Goal: Find specific page/section: Find specific page/section

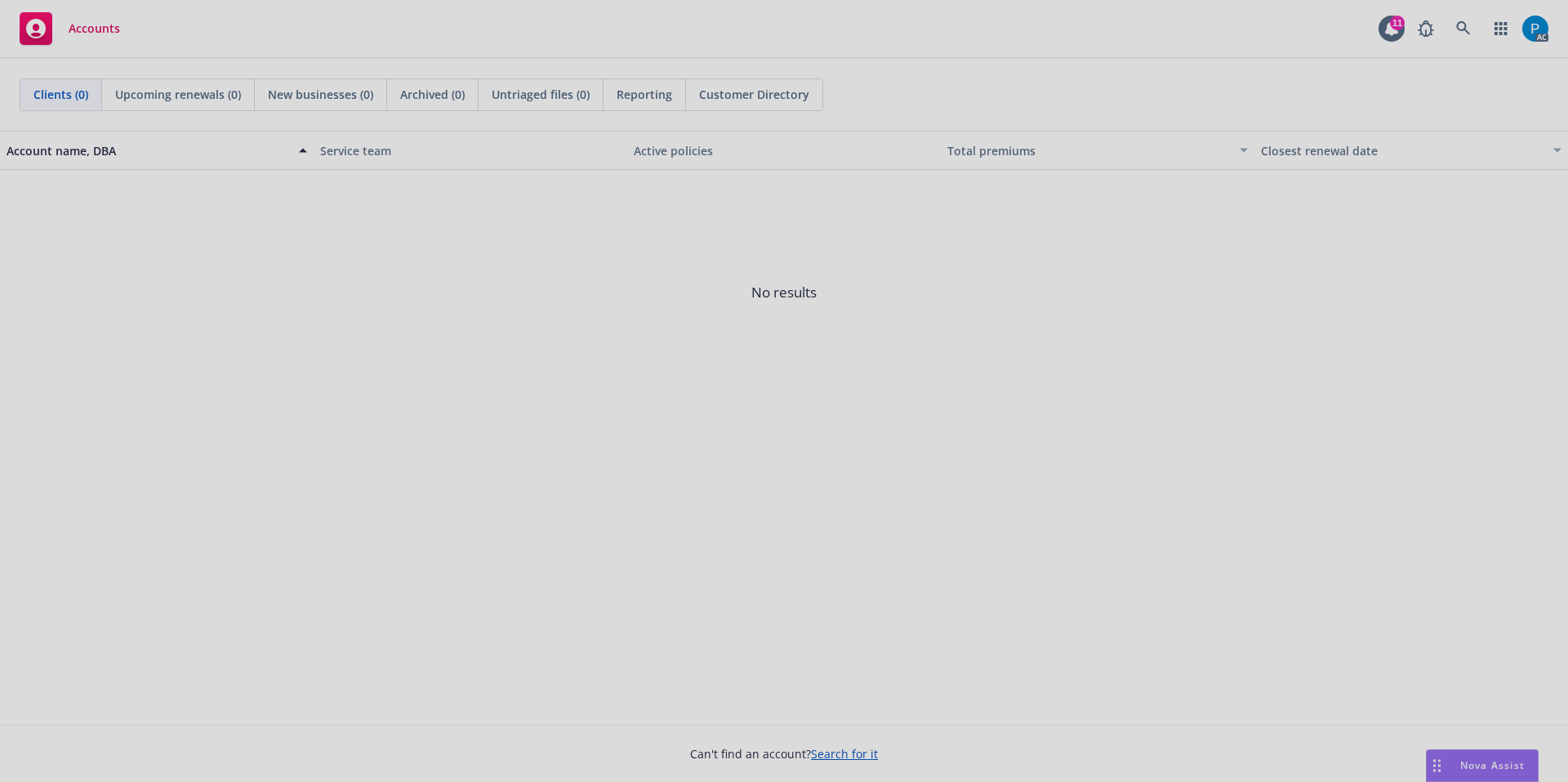
click at [134, 17] on div at bounding box center [784, 391] width 1568 height 782
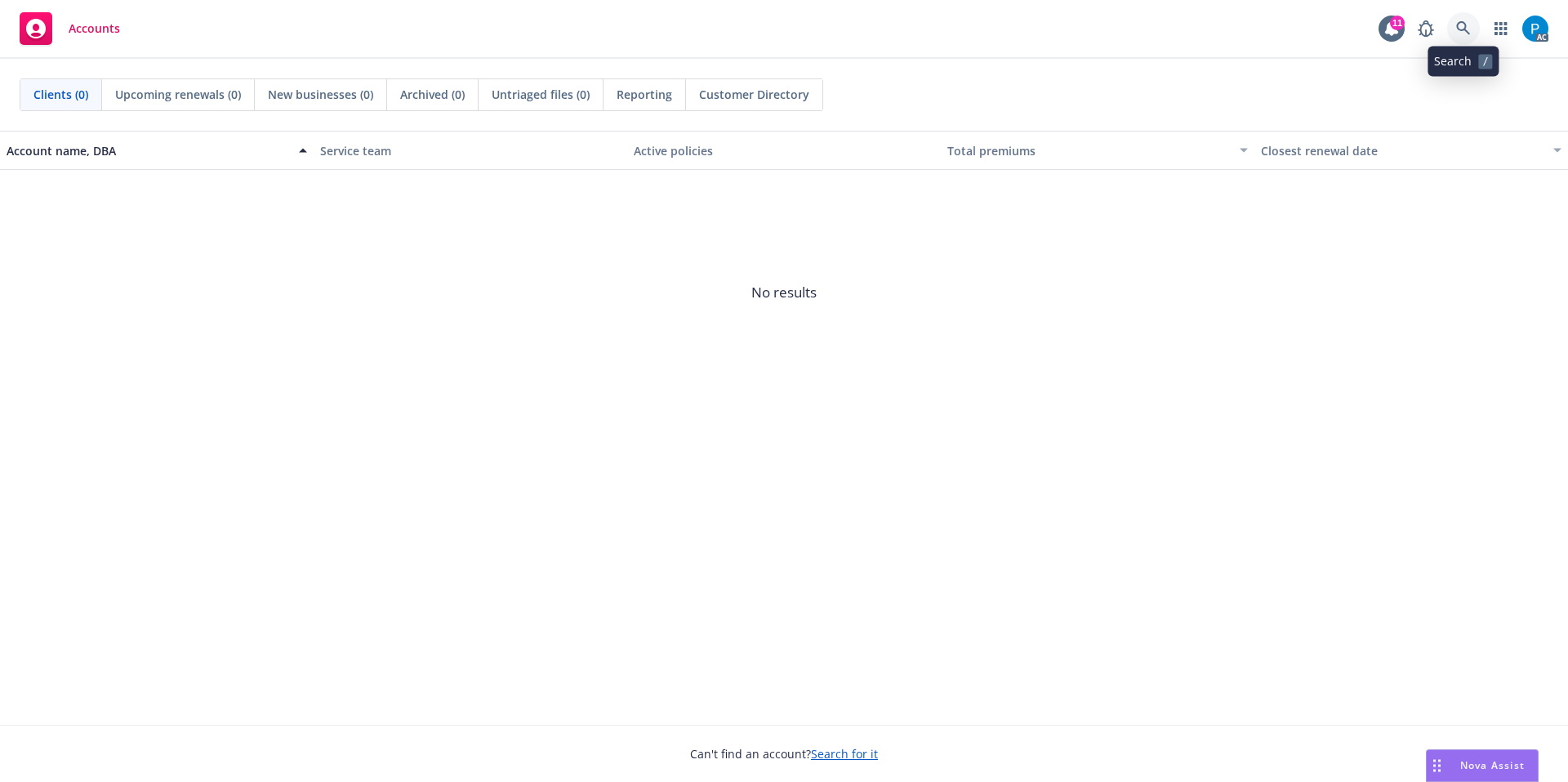
click at [1467, 20] on link at bounding box center [1463, 28] width 33 height 33
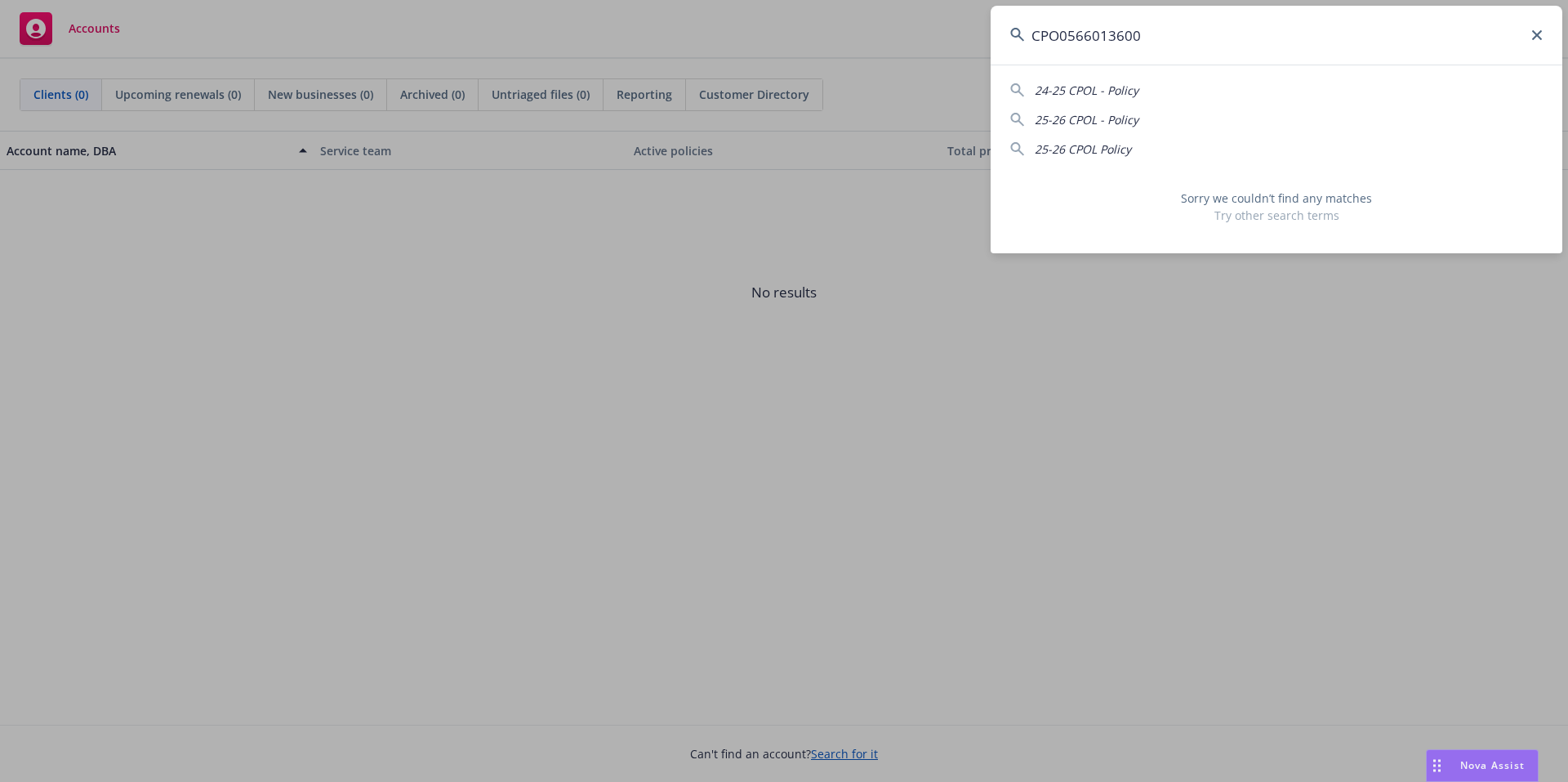
click at [1070, 31] on input "CPO0566013600" at bounding box center [1277, 36] width 572 height 59
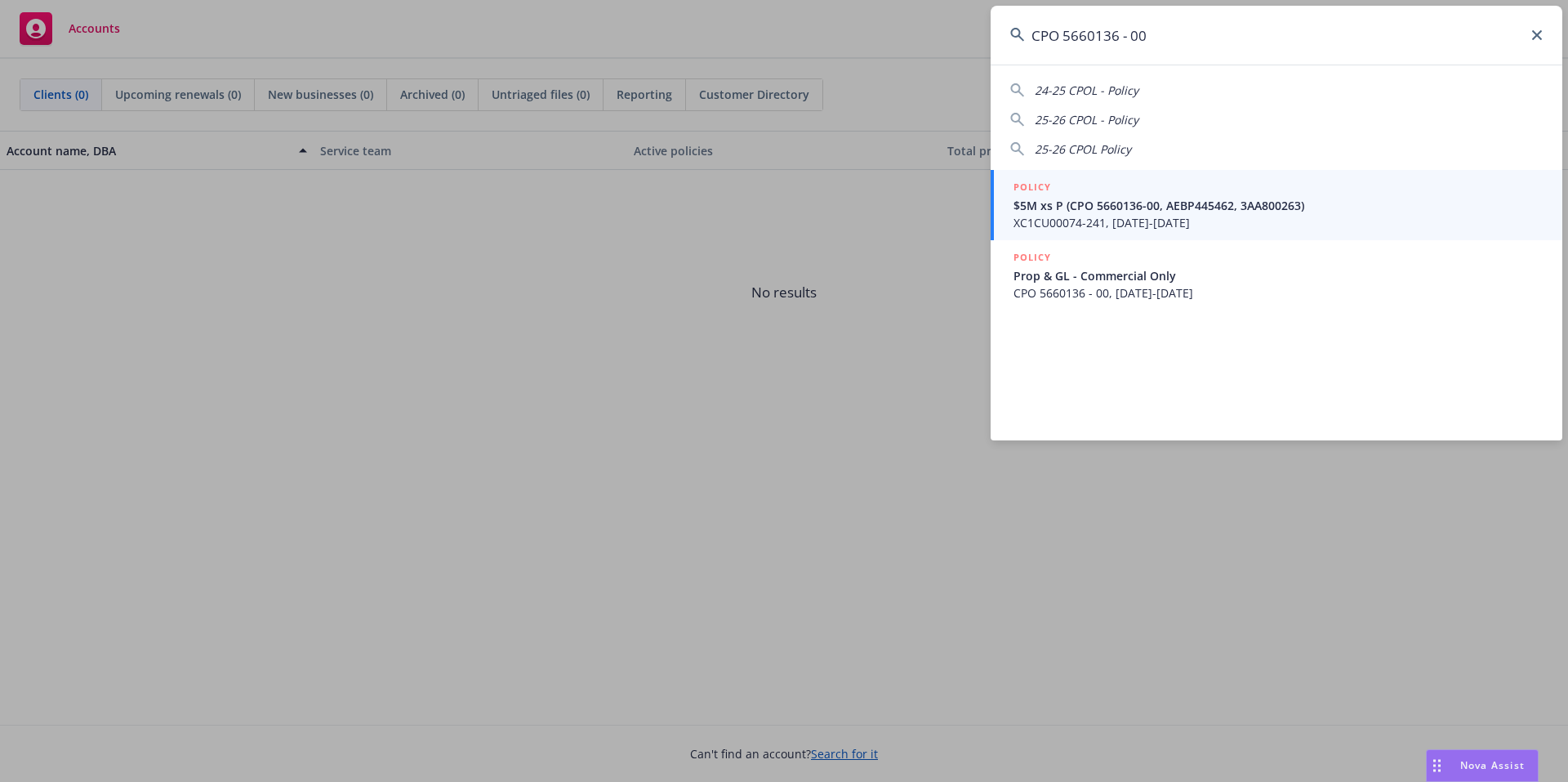
type input "CPO 5660136 - 00"
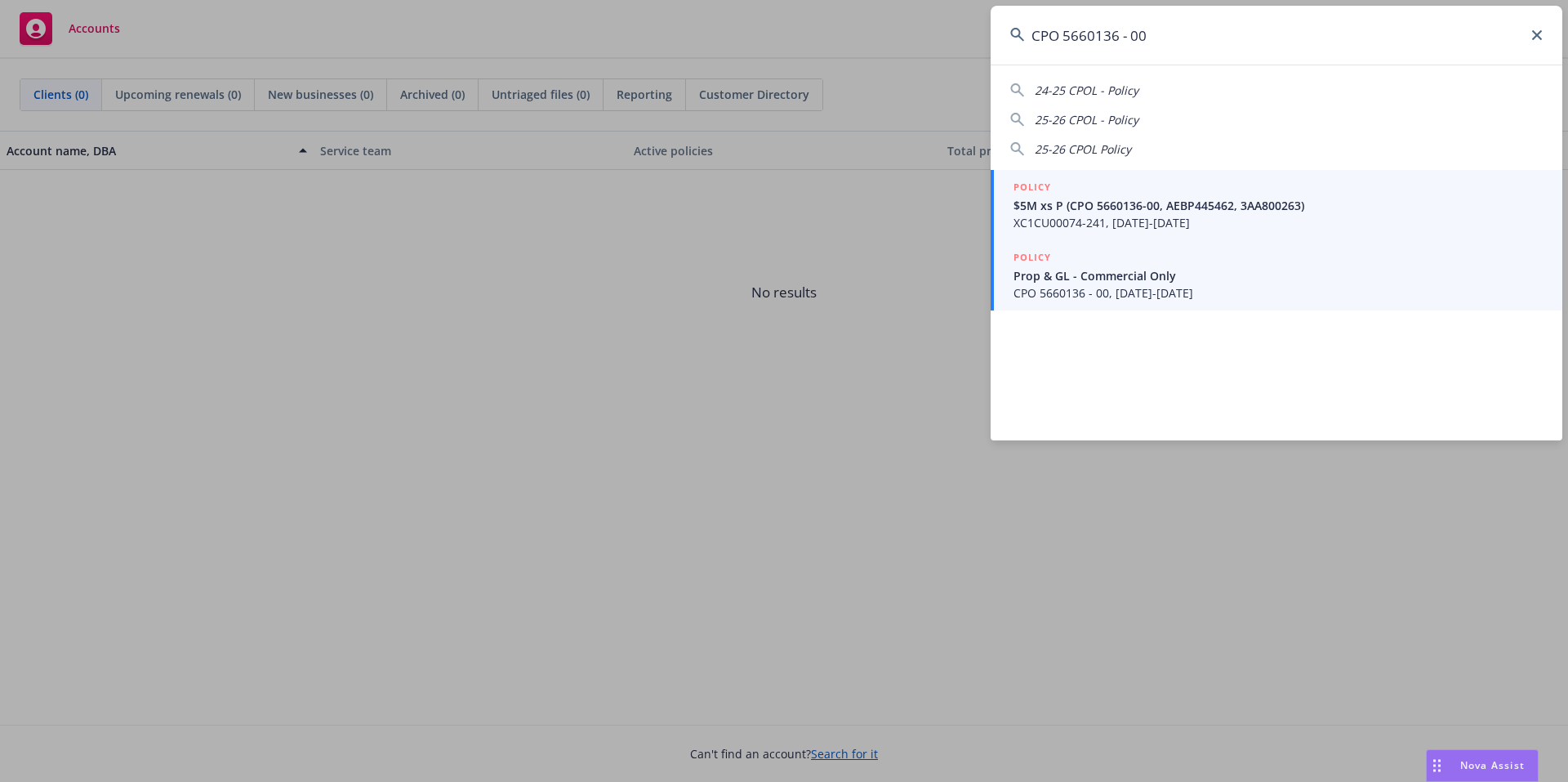
click at [1125, 274] on span "Prop & GL - Commercial Only" at bounding box center [1279, 275] width 530 height 17
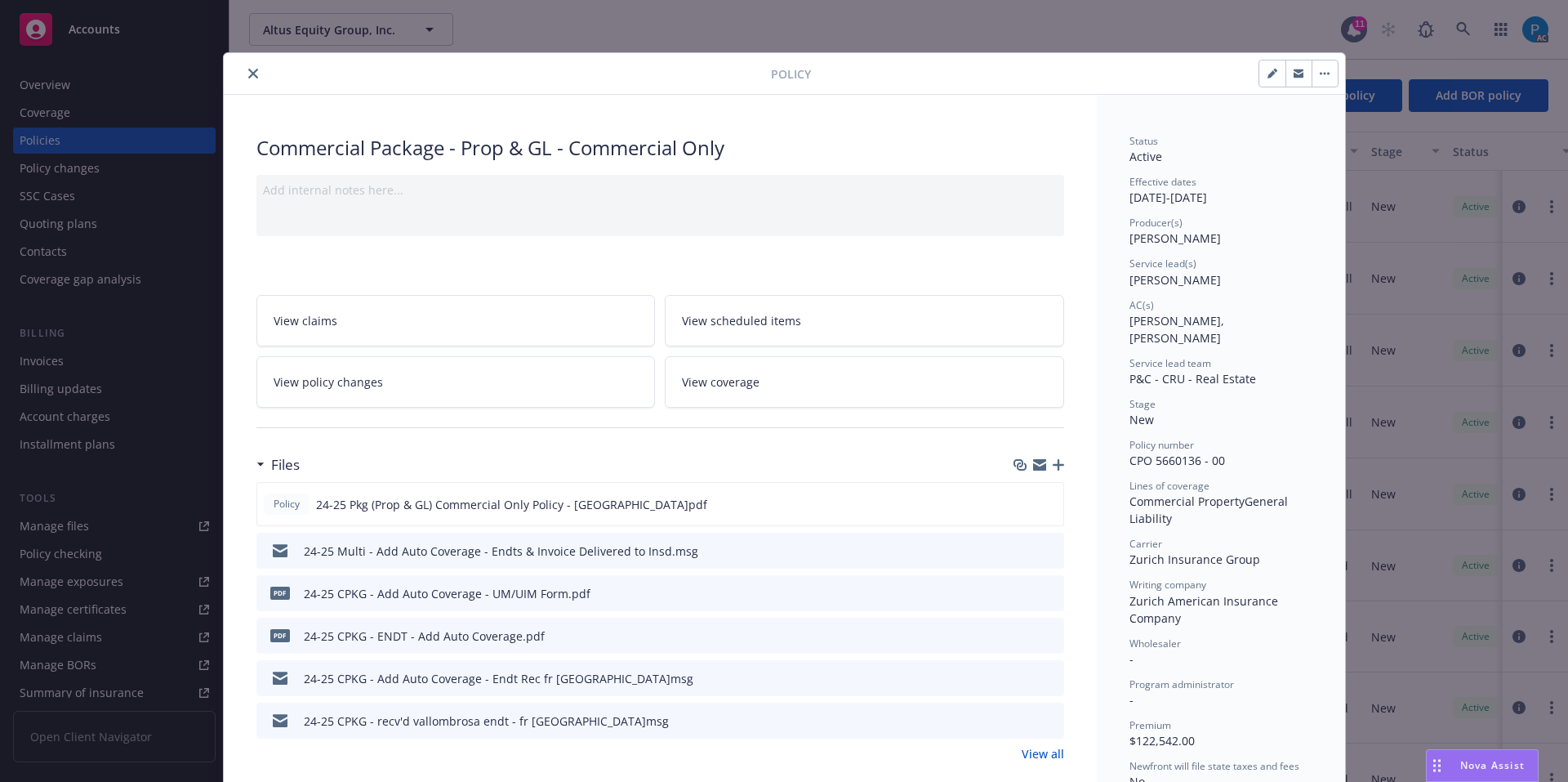
click at [252, 68] on button "close" at bounding box center [253, 73] width 20 height 20
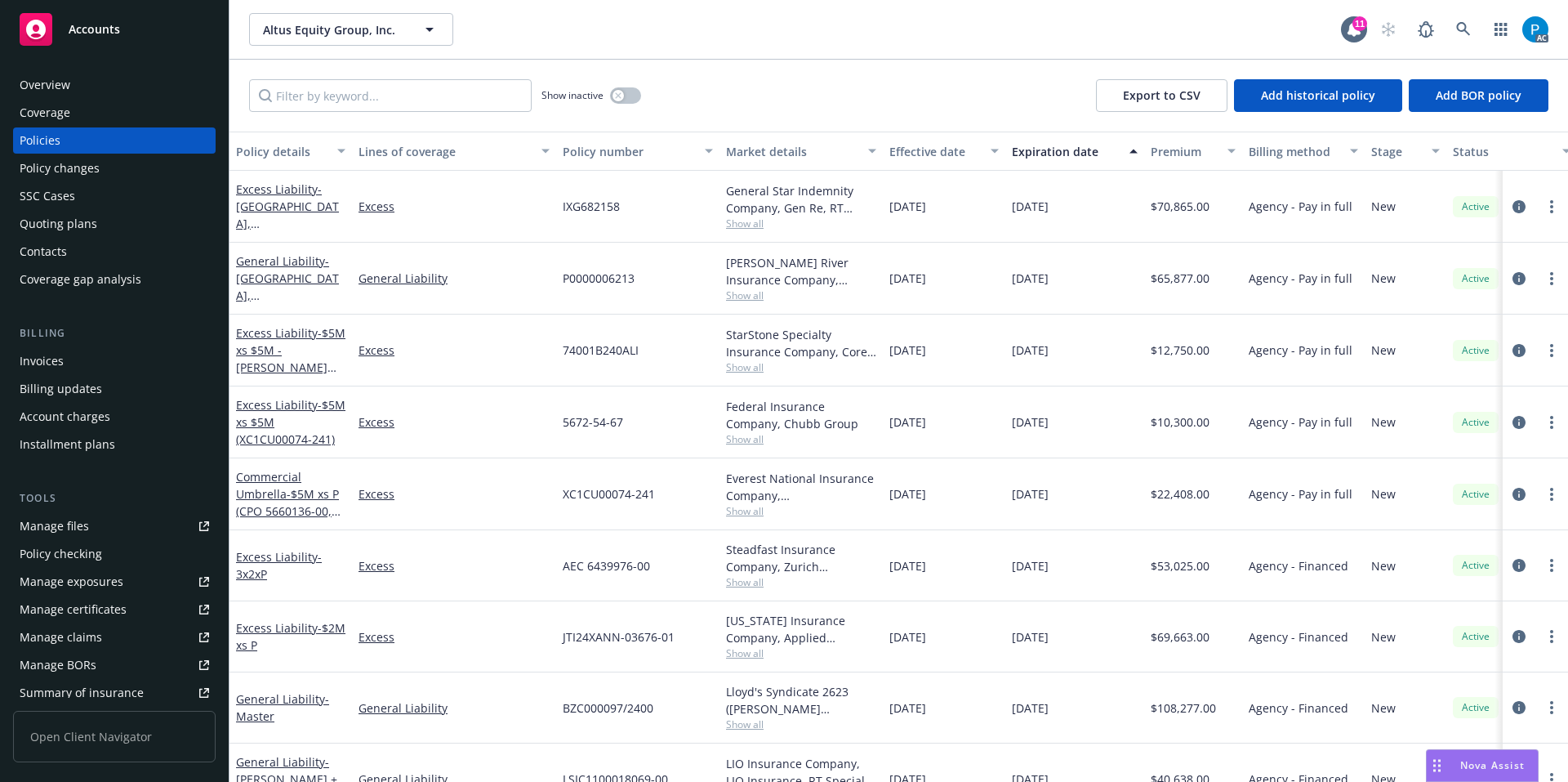
click at [84, 361] on div "Invoices" at bounding box center [115, 361] width 190 height 26
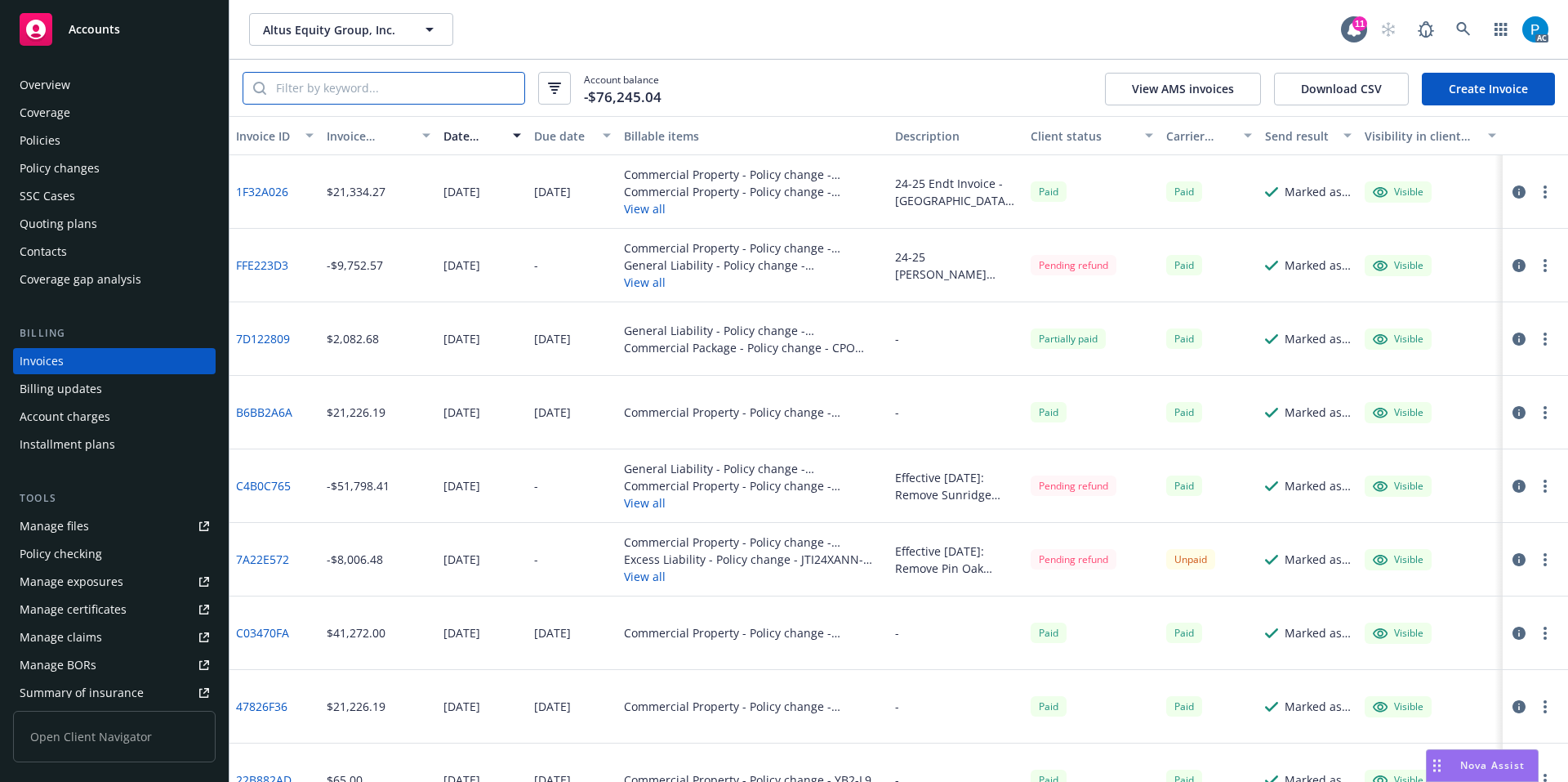
click at [442, 91] on input "search" at bounding box center [394, 88] width 258 height 31
paste input "CPO 5660136 - 00"
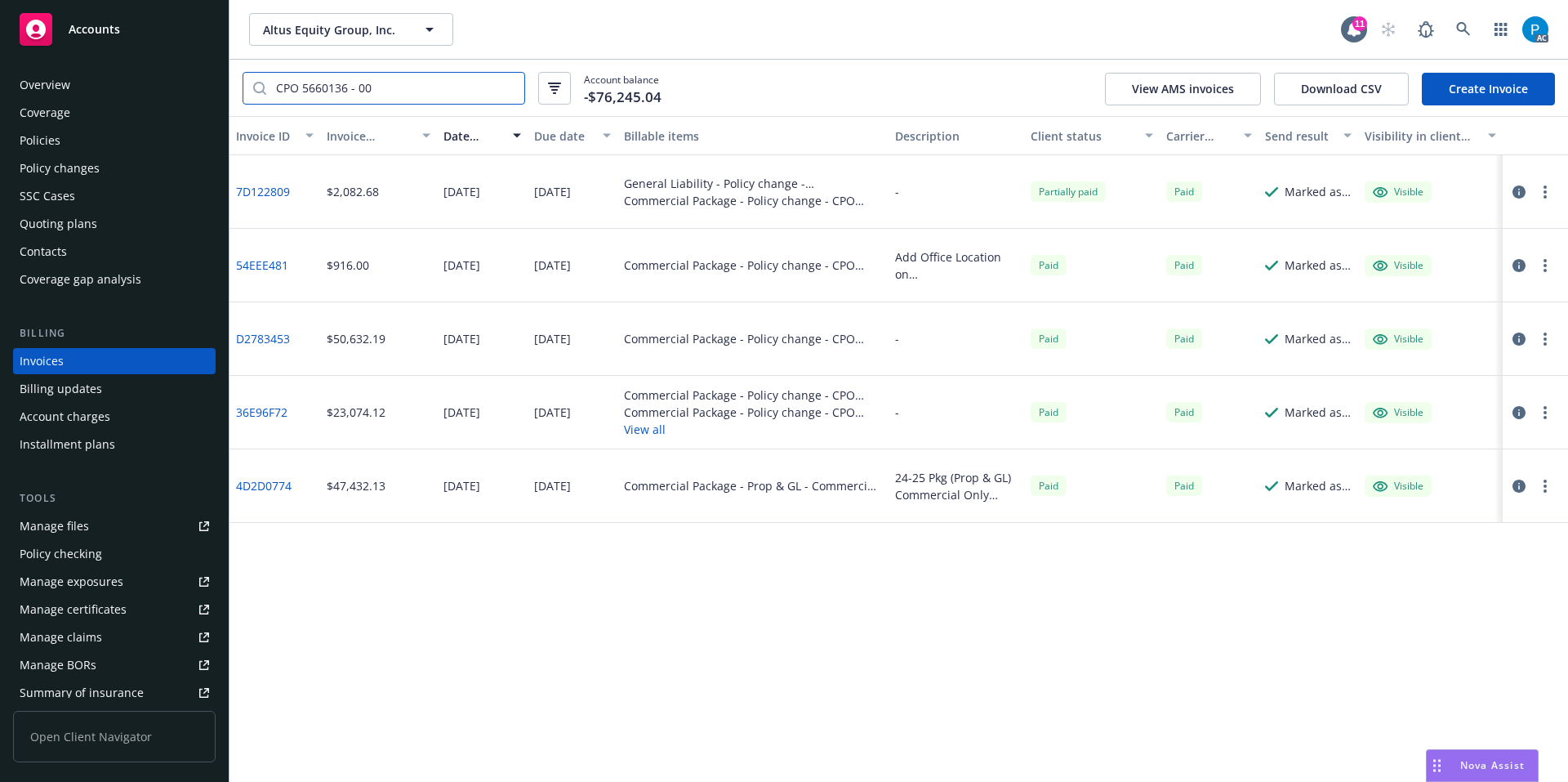
type input "CPO 5660136 - 00"
